Goal: Task Accomplishment & Management: Find specific page/section

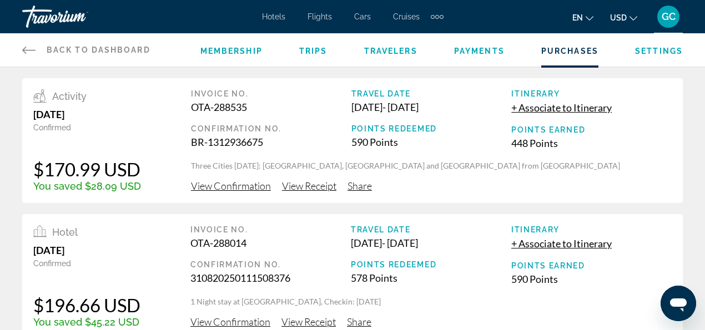
click at [474, 267] on div "Points Redeemed" at bounding box center [431, 264] width 160 height 9
click at [308, 184] on span "View Receipt" at bounding box center [309, 186] width 54 height 12
